Goal: Use online tool/utility: Utilize a website feature to perform a specific function

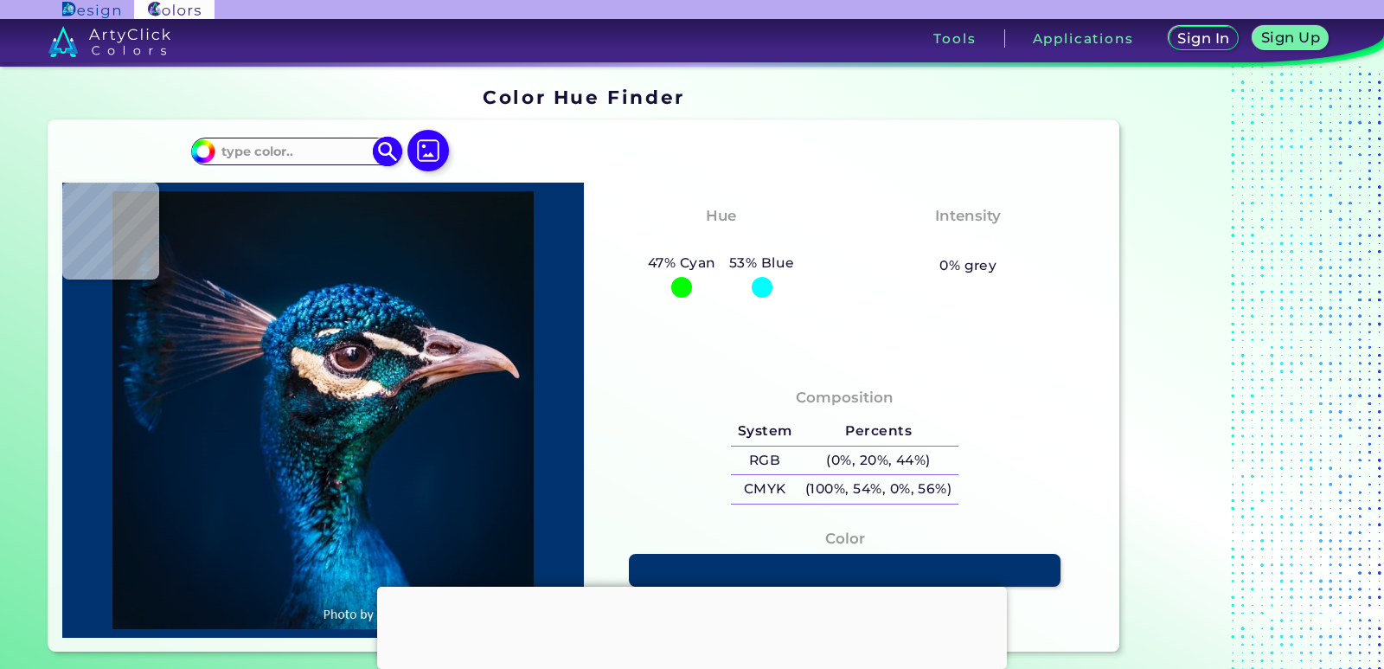
click at [268, 148] on input at bounding box center [295, 150] width 161 height 23
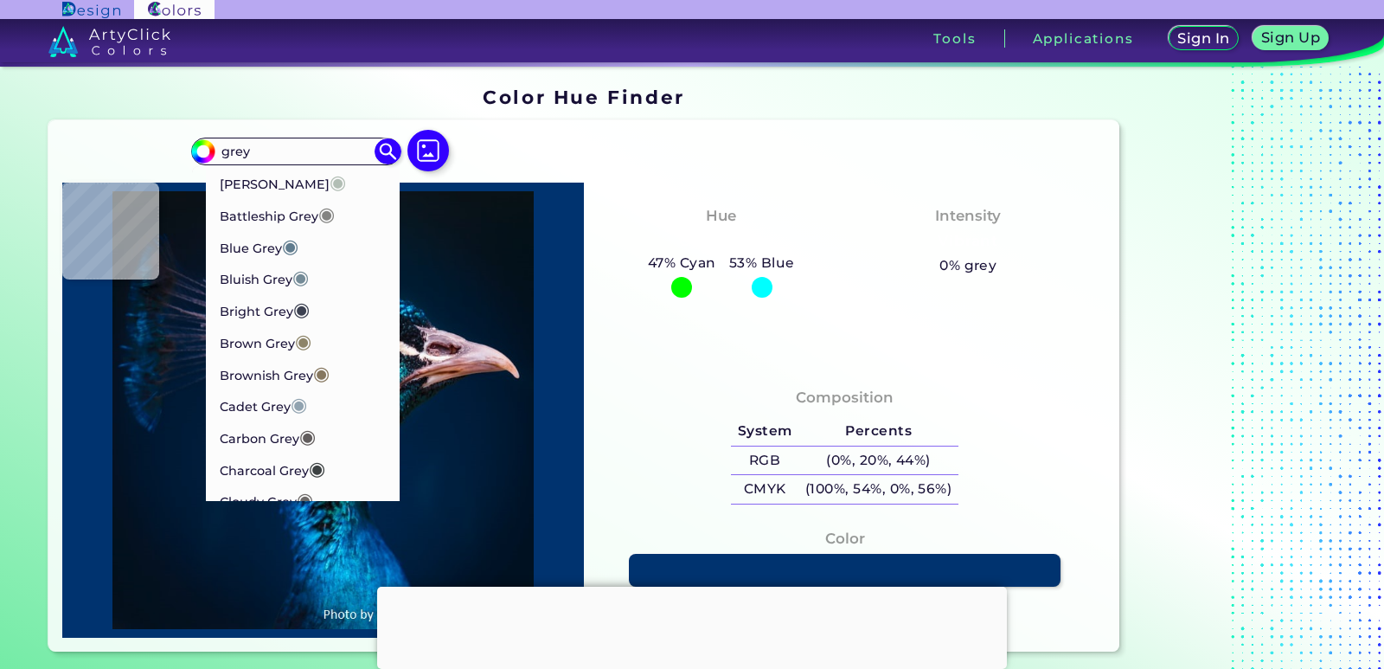
type input "grey"
click at [517, 134] on div "#00bfff grey Ash Grey ◉ Battleship Grey ◉ Blue Grey ◉ Bluish Grey ◉ Bright Grey…" at bounding box center [583, 385] width 1071 height 531
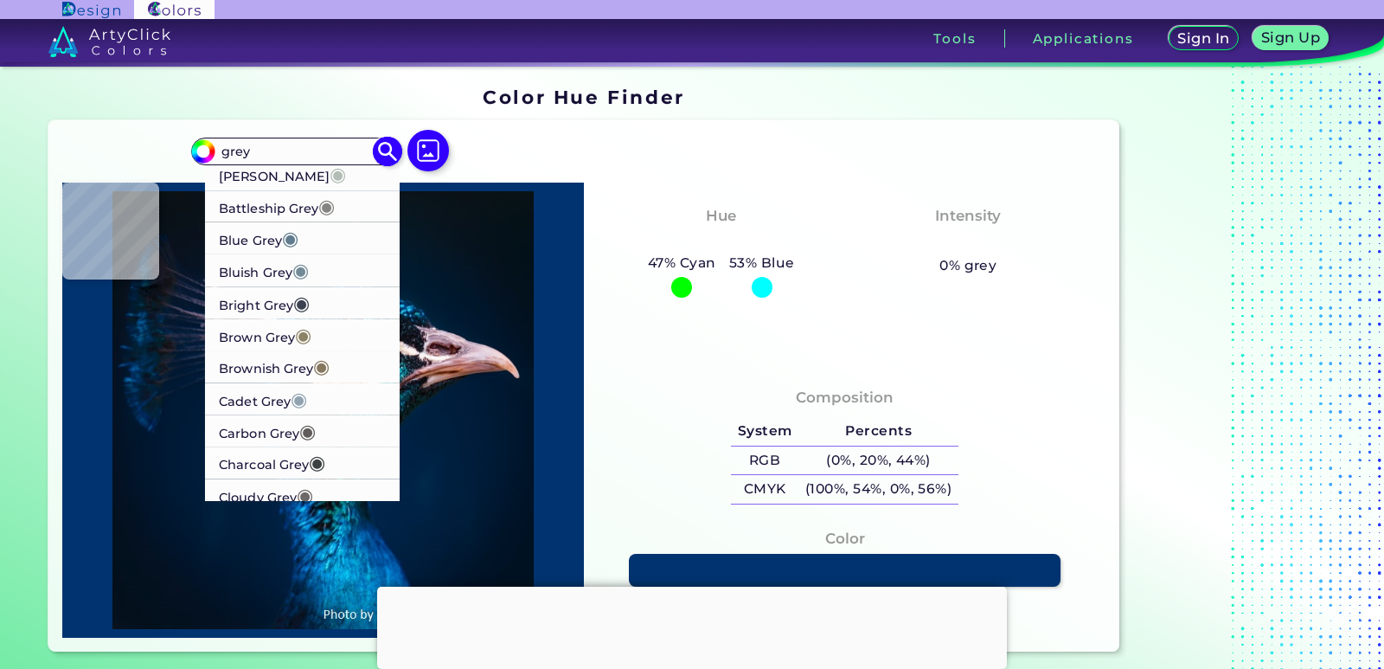
click at [255, 176] on p "[PERSON_NAME] ◉" at bounding box center [282, 174] width 127 height 32
type input "#b2beb5"
type input "#B2BEB5"
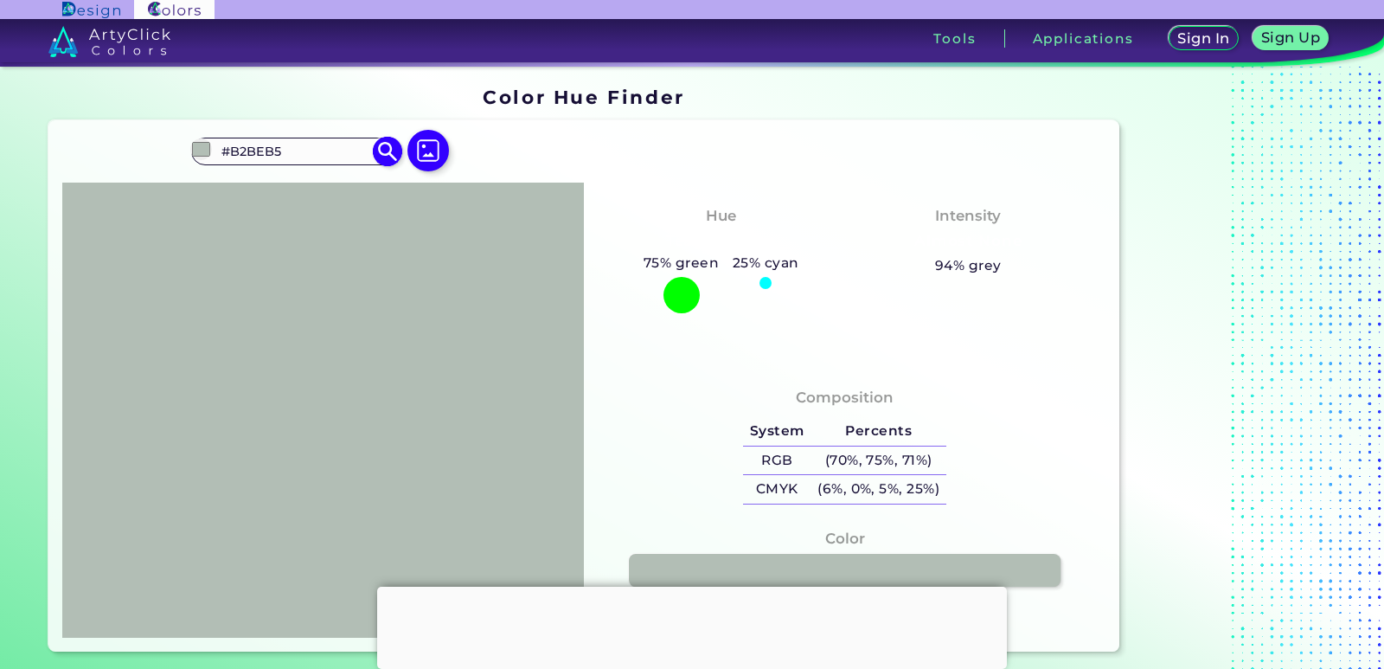
drag, startPoint x: 281, startPoint y: 151, endPoint x: 222, endPoint y: 148, distance: 58.9
click at [222, 148] on input "#B2BEB5" at bounding box center [295, 150] width 161 height 23
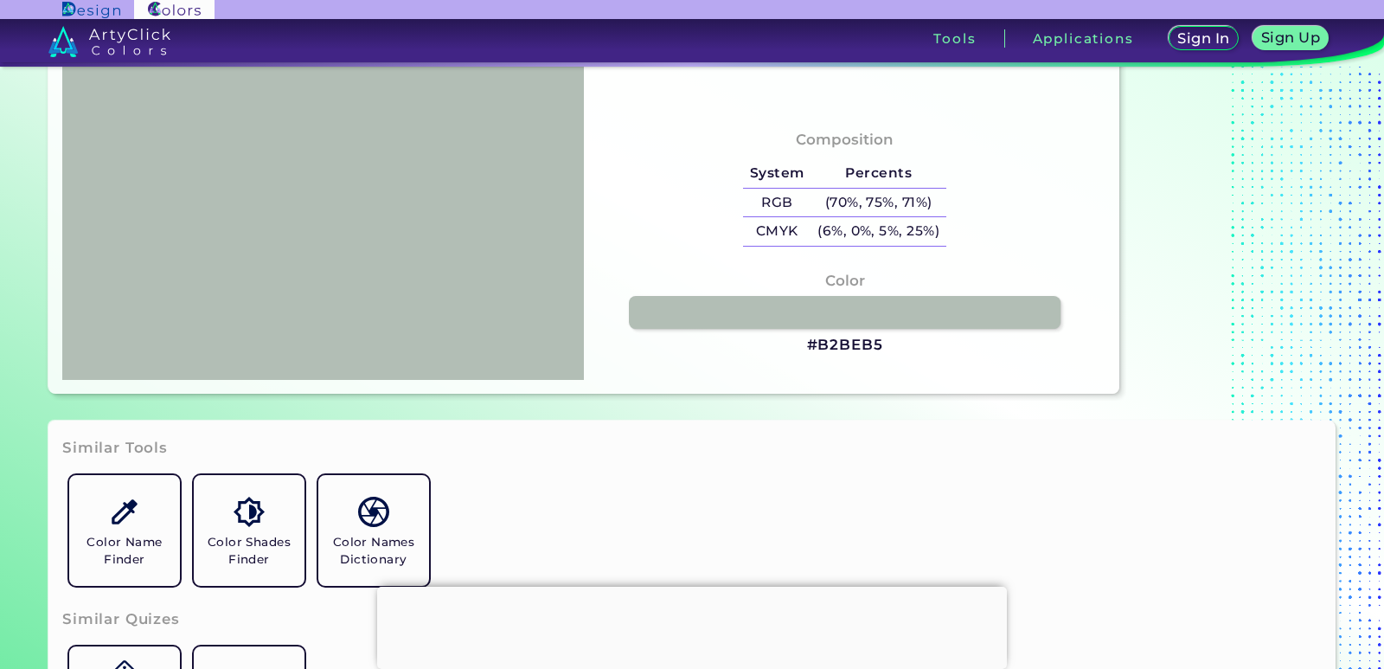
scroll to position [297, 0]
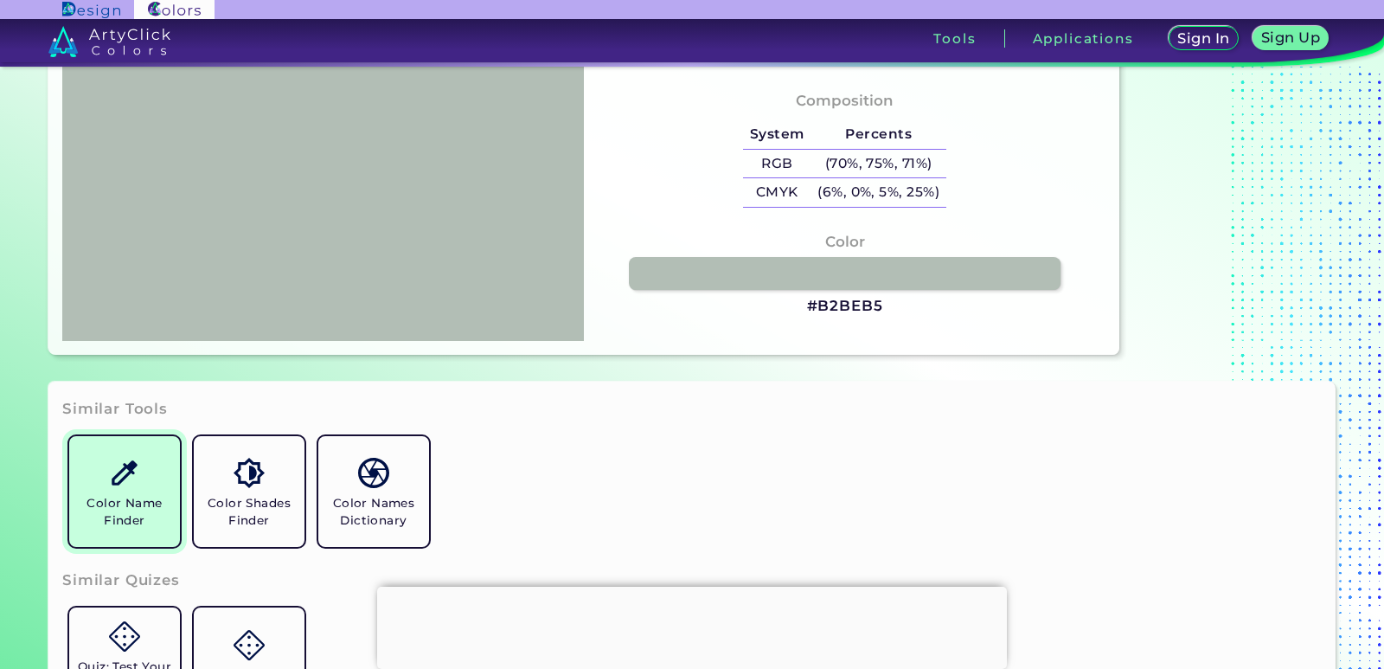
click at [129, 506] on h5 "Color Name Finder" at bounding box center [124, 511] width 97 height 33
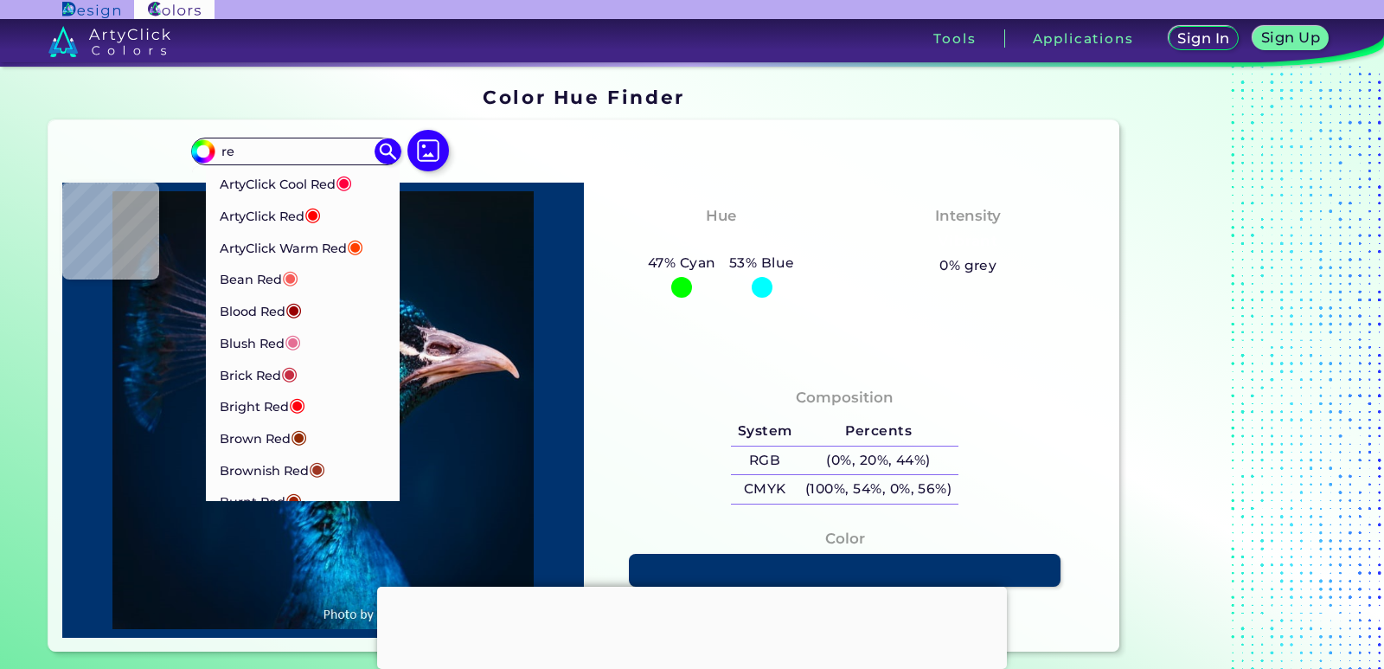
type input "r"
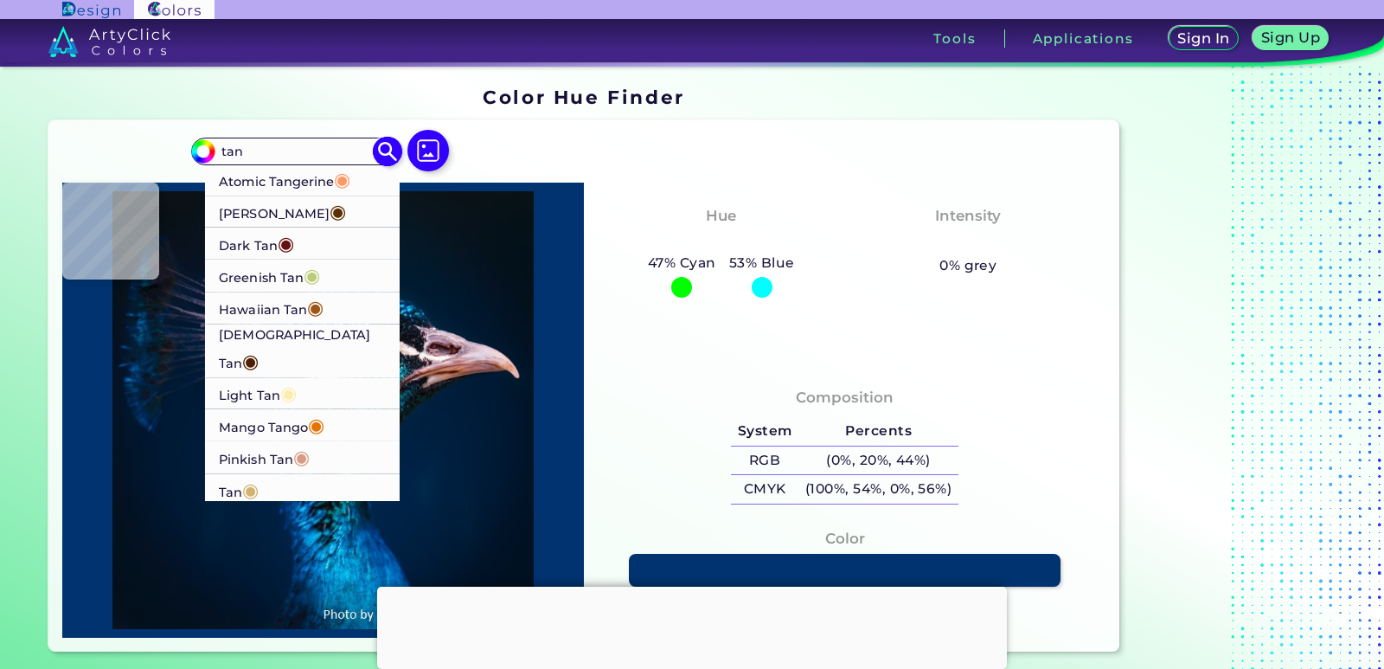
type input "tan"
click at [252, 251] on p "Dark Tan ◉" at bounding box center [256, 244] width 75 height 32
type input "#661010"
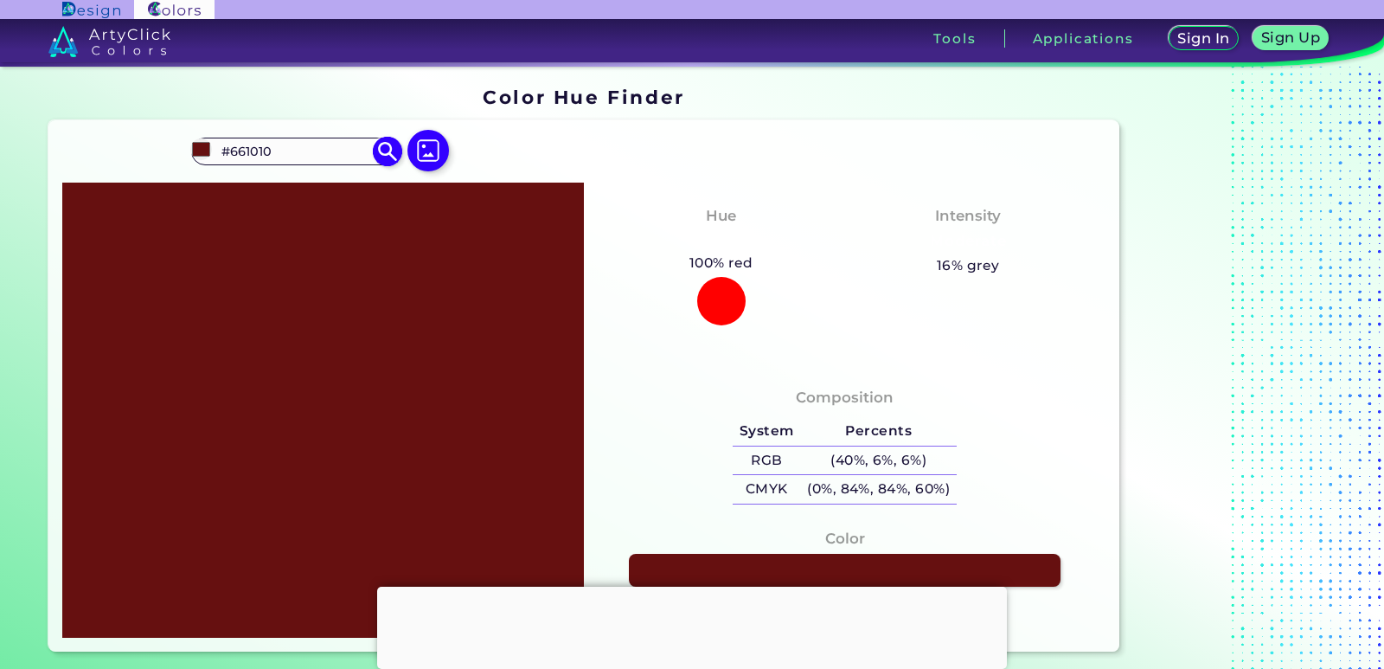
drag, startPoint x: 273, startPoint y: 152, endPoint x: 204, endPoint y: 146, distance: 68.6
click at [204, 146] on div "#661010 #661010 Atomic Tangerine ◉ Carnaby Tan ◉ Dark Tan ◉ Greenish Tan ◉ Hawa…" at bounding box center [295, 152] width 209 height 28
type input "gray"
click at [645, 125] on div "#661010 gray Acadia ◉ Acid Green ◉ Aero Blue ◉ Alabaster ◉ Albescent White ◉ Al…" at bounding box center [583, 385] width 1071 height 531
click at [380, 148] on img at bounding box center [388, 152] width 30 height 30
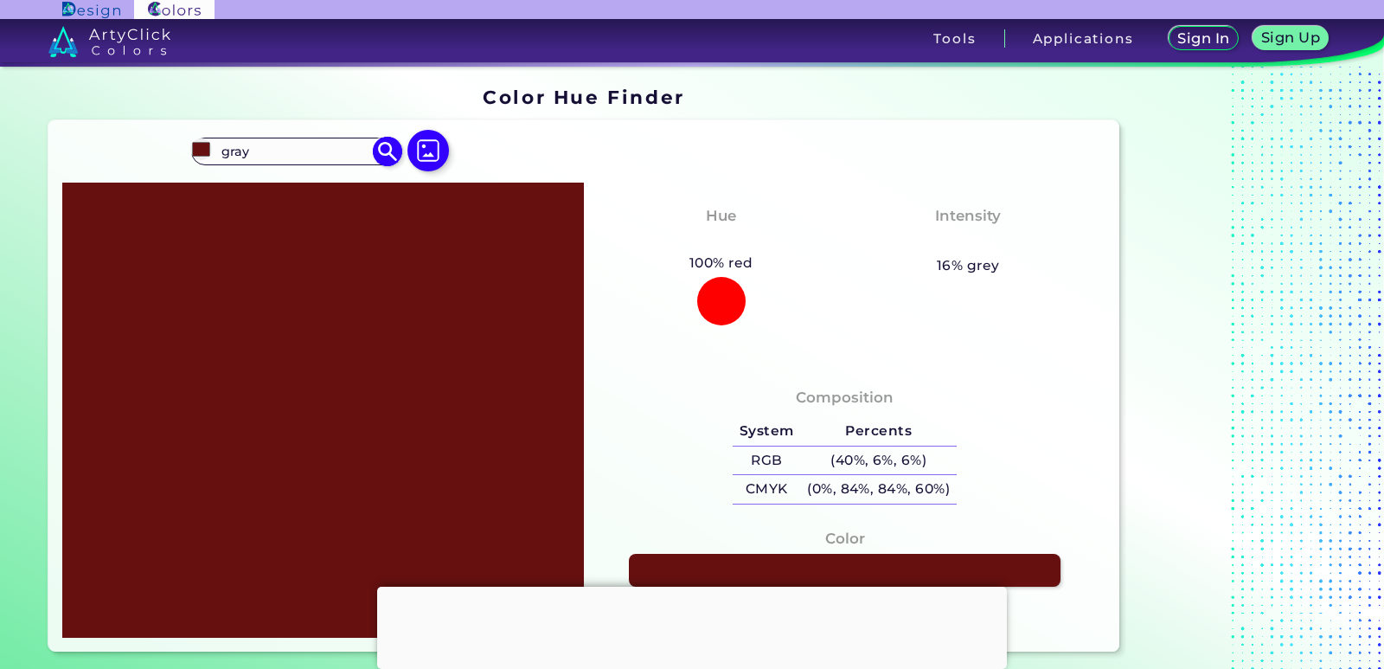
click at [265, 151] on input "gray" at bounding box center [295, 150] width 161 height 23
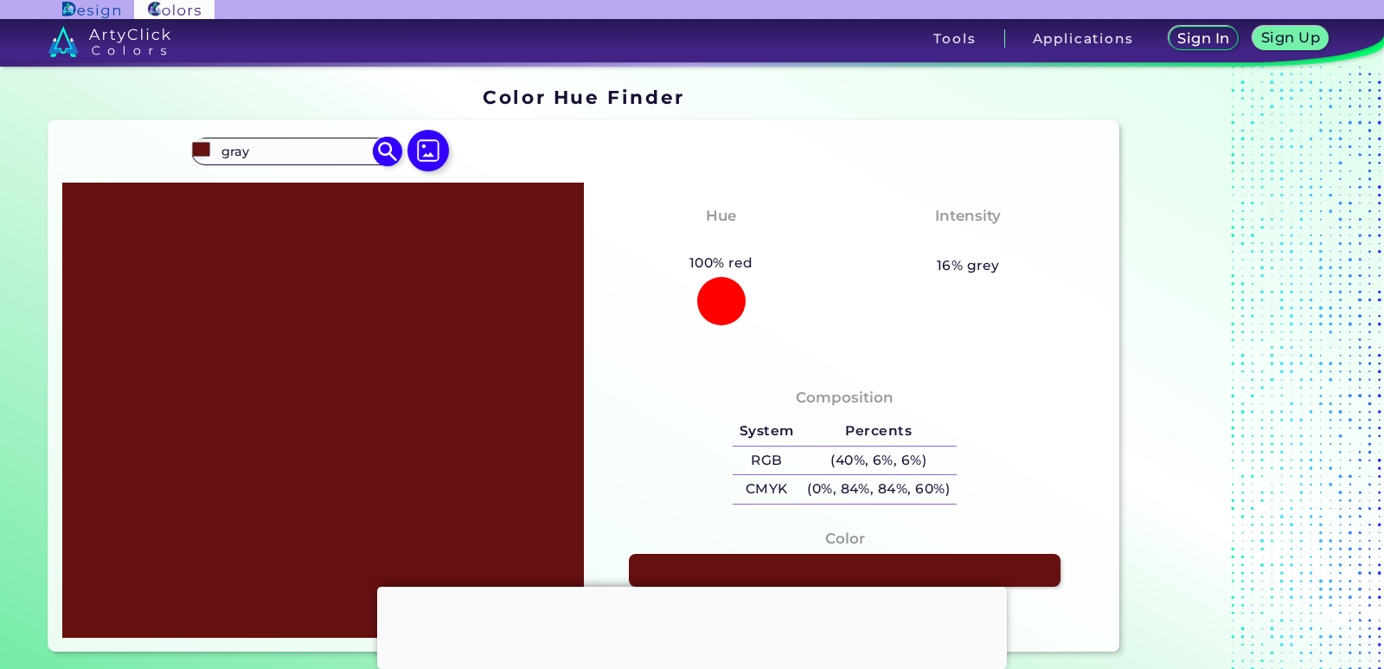
click at [262, 146] on input "gray" at bounding box center [295, 150] width 161 height 23
click at [264, 151] on input "gray" at bounding box center [295, 150] width 161 height 23
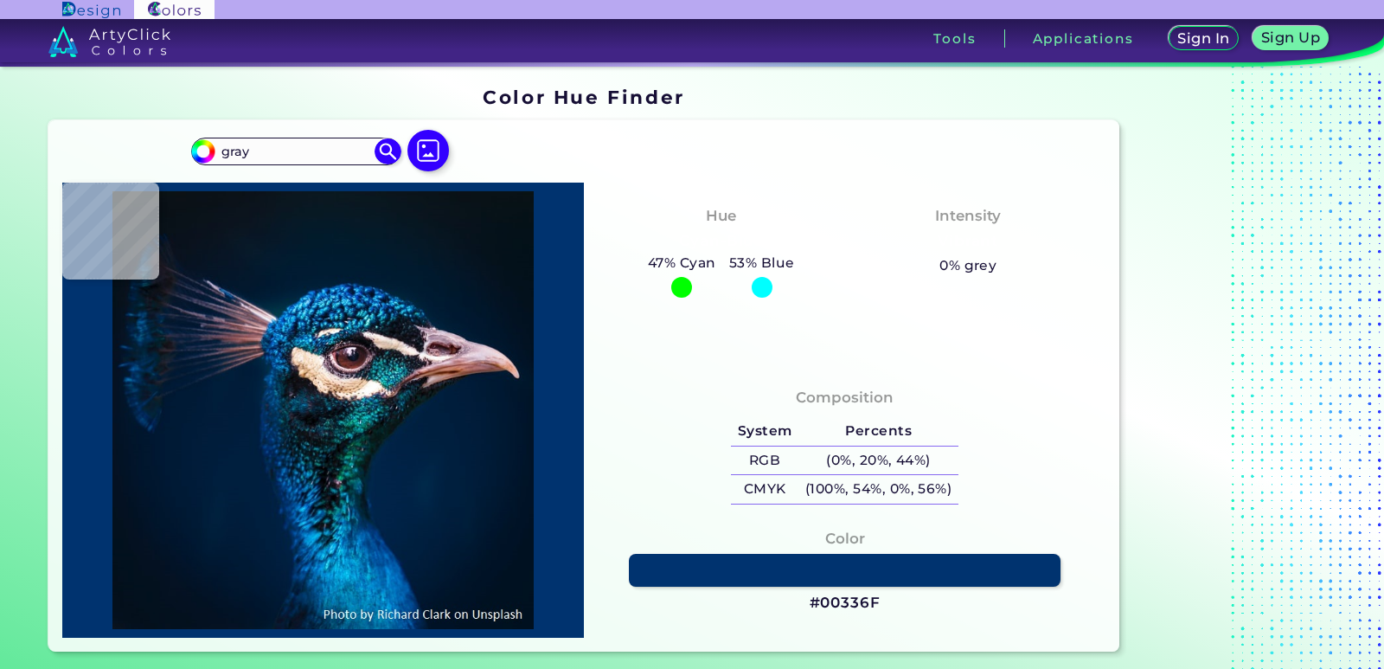
type input "gray"
